Goal: Task Accomplishment & Management: Use online tool/utility

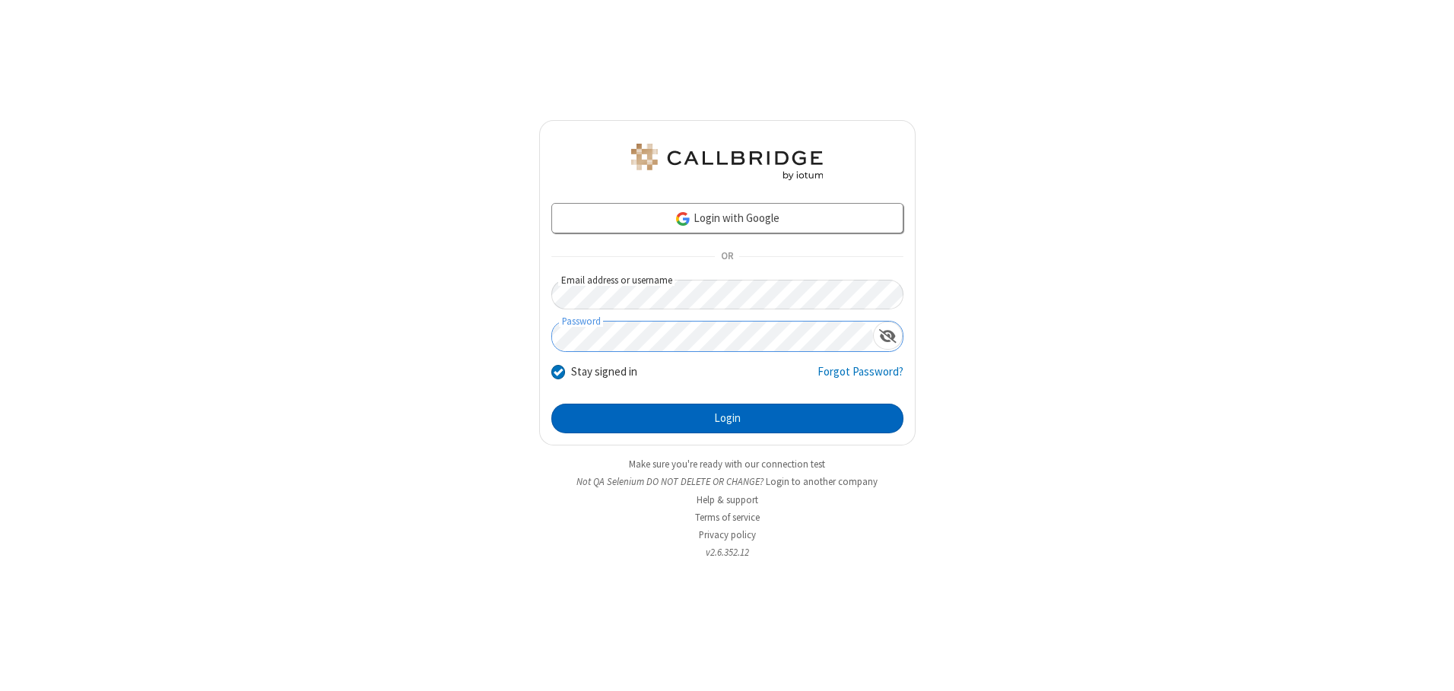
click at [727, 418] on button "Login" at bounding box center [728, 419] width 352 height 30
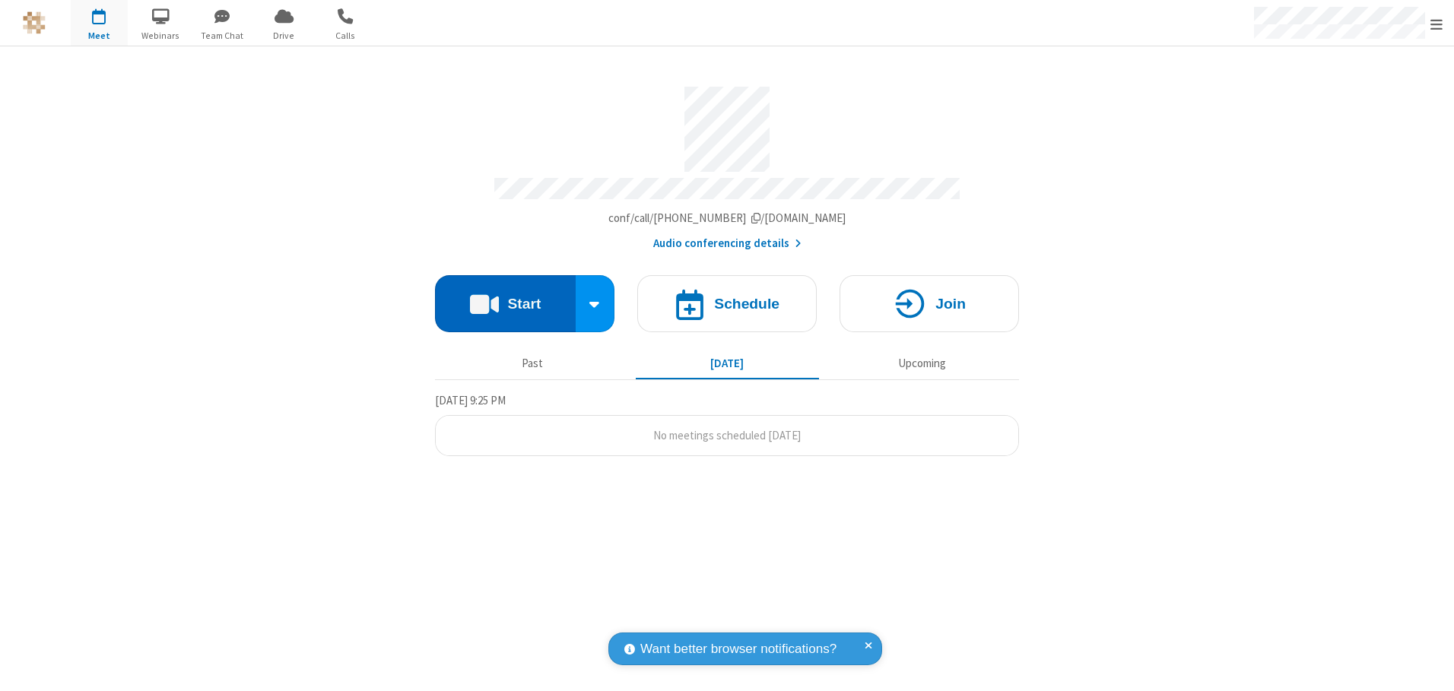
click at [505, 298] on button "Start" at bounding box center [505, 303] width 141 height 57
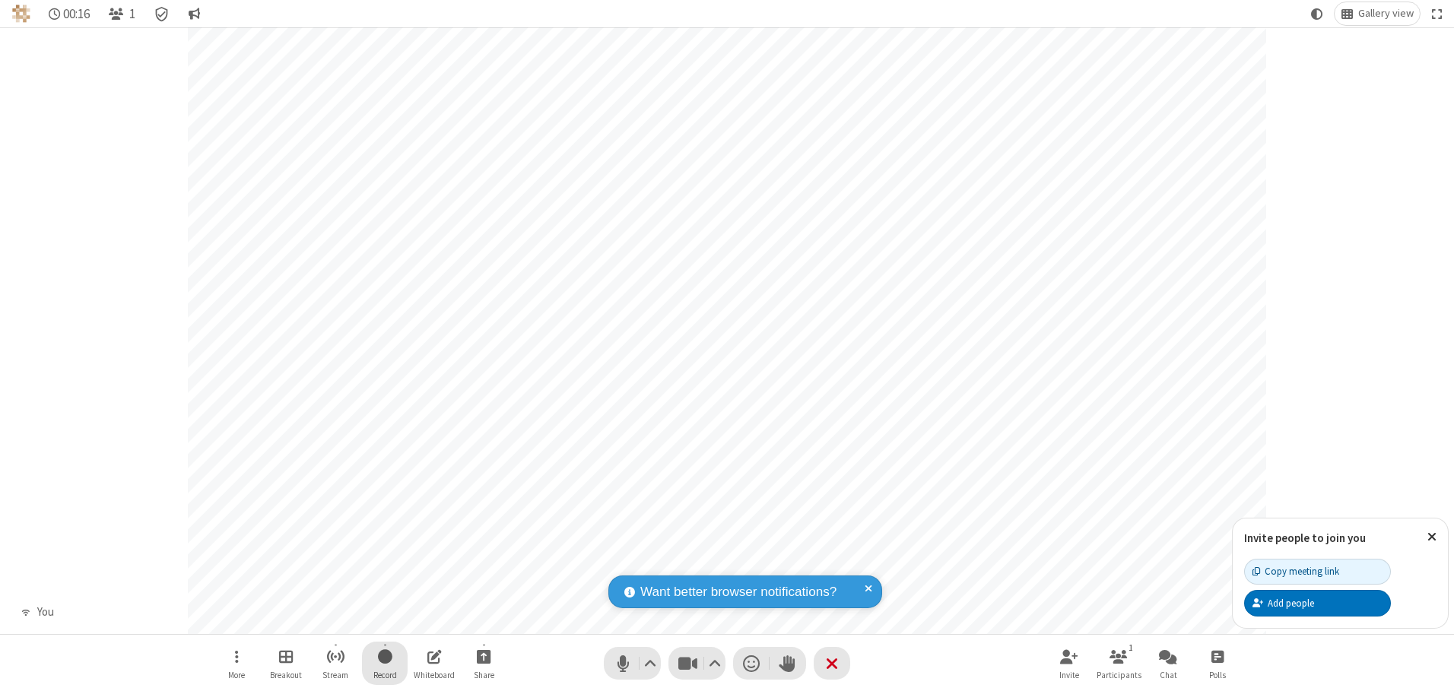
click at [385, 663] on span "Start recording" at bounding box center [385, 656] width 14 height 19
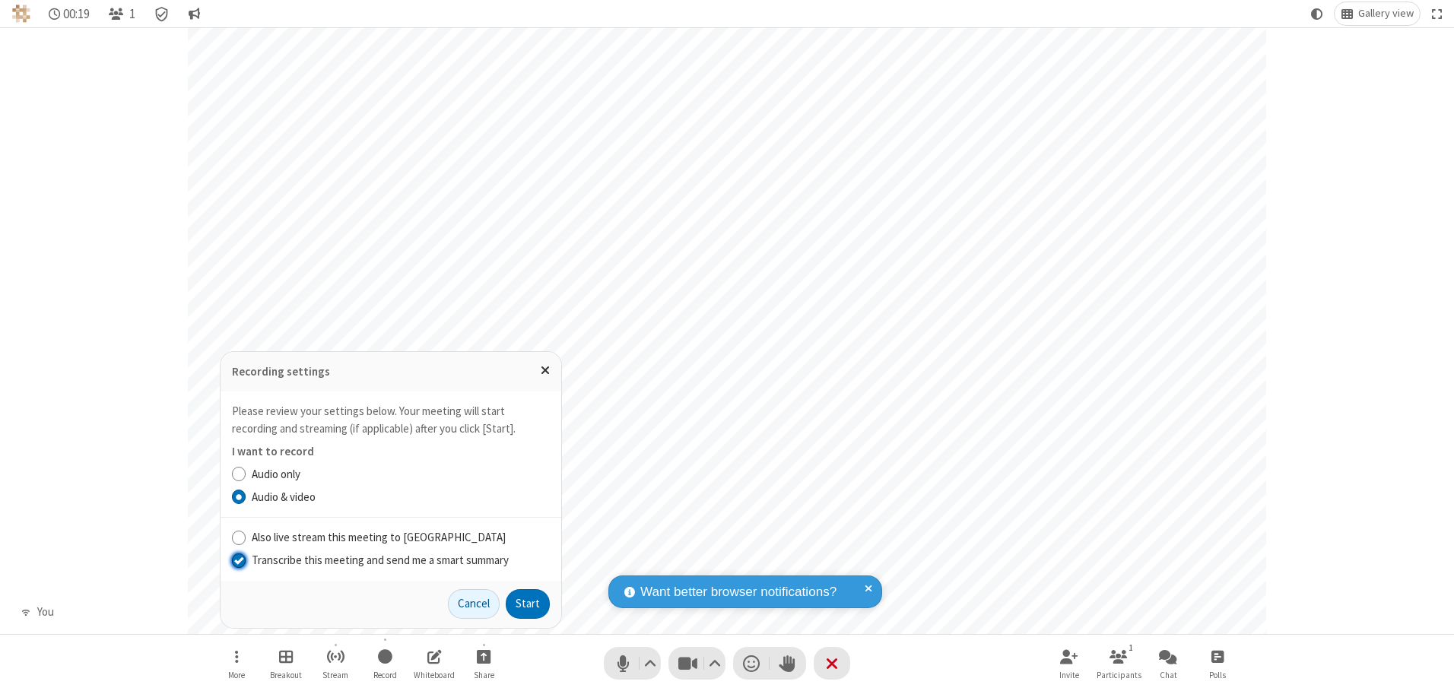
click at [238, 560] on input "Transcribe this meeting and send me a smart summary" at bounding box center [239, 560] width 14 height 16
click at [400, 497] on label "Audio & video" at bounding box center [401, 497] width 298 height 17
click at [246, 497] on input "Audio & video" at bounding box center [239, 497] width 14 height 16
click at [528, 604] on button "Start" at bounding box center [528, 605] width 44 height 30
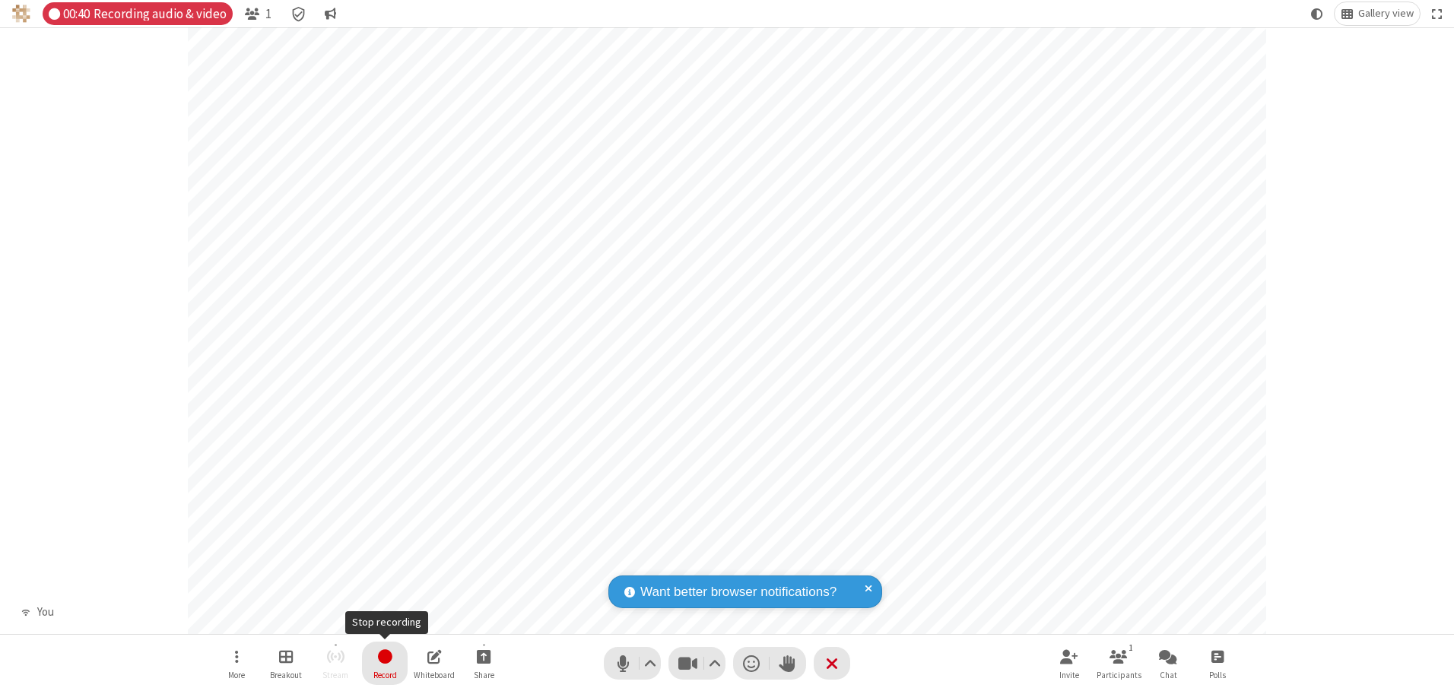
click at [385, 663] on span "Stop recording" at bounding box center [385, 656] width 17 height 19
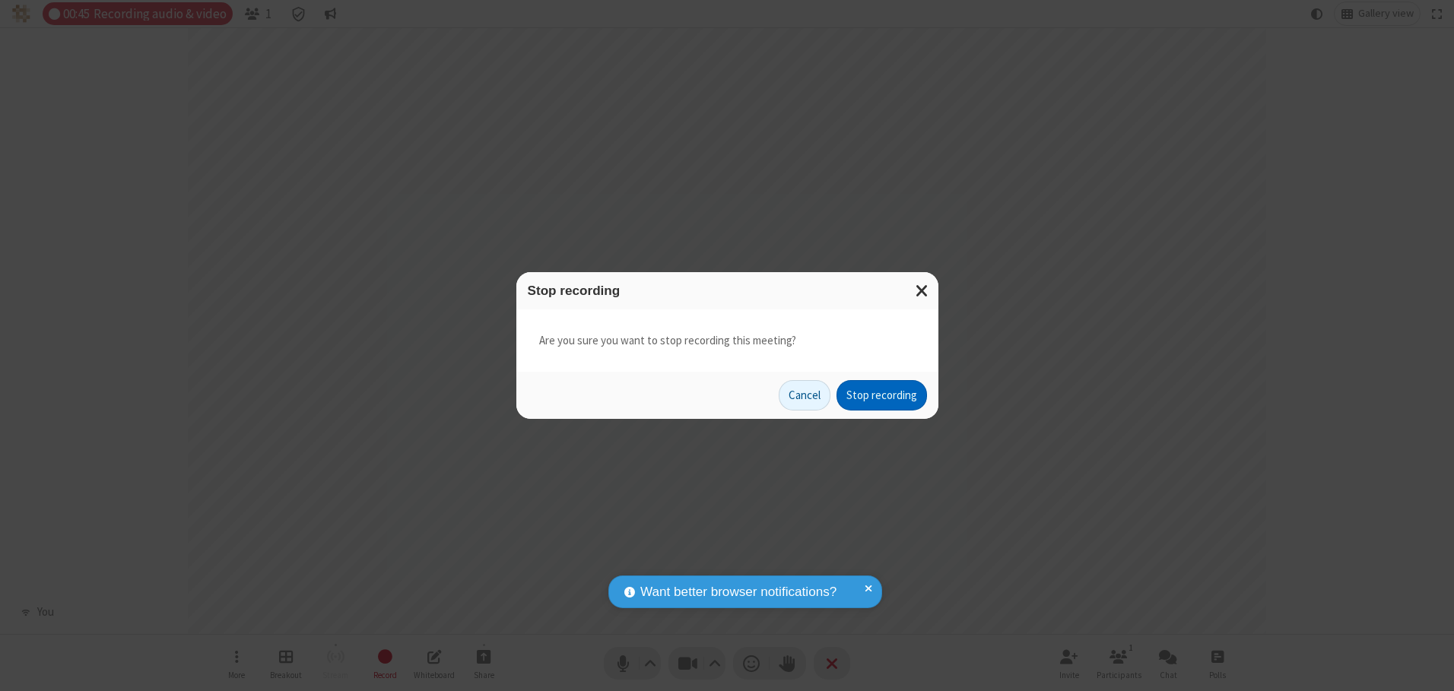
click at [882, 396] on button "Stop recording" at bounding box center [882, 395] width 91 height 30
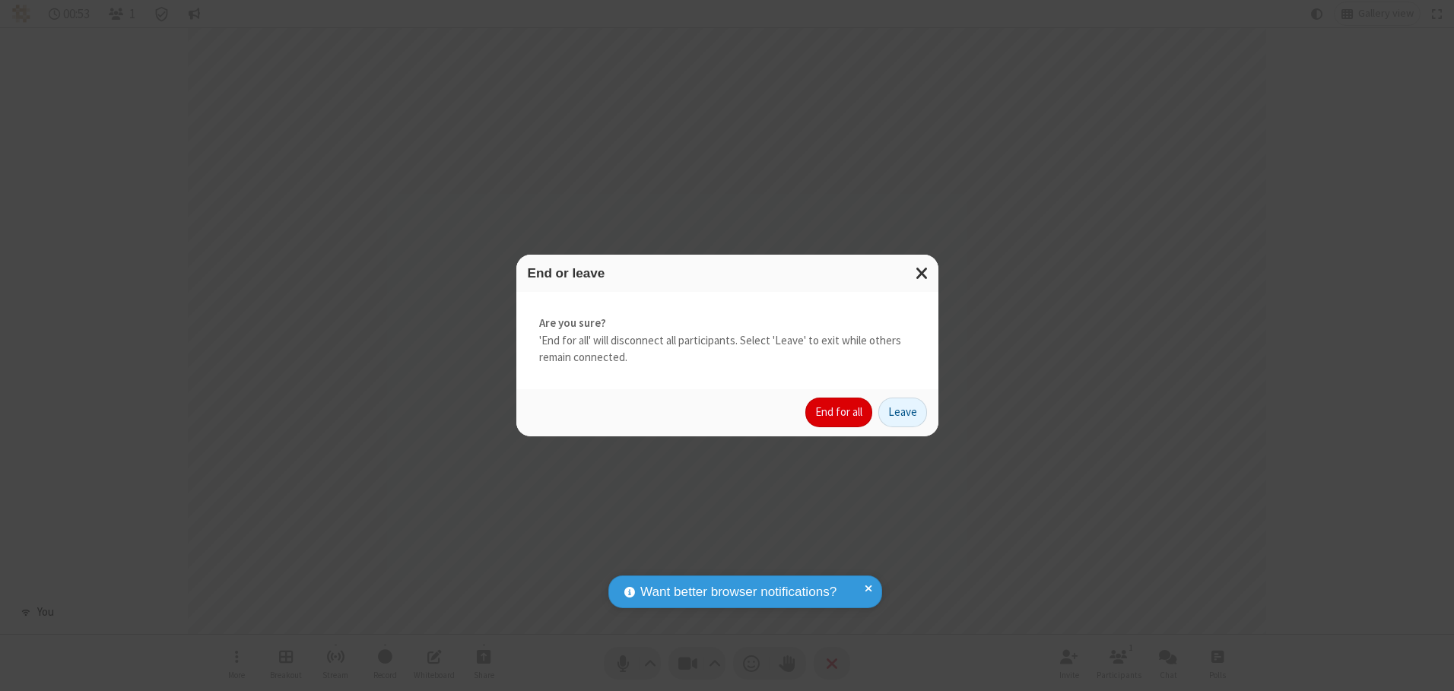
click at [840, 412] on button "End for all" at bounding box center [839, 413] width 67 height 30
